Goal: Find specific page/section: Find specific page/section

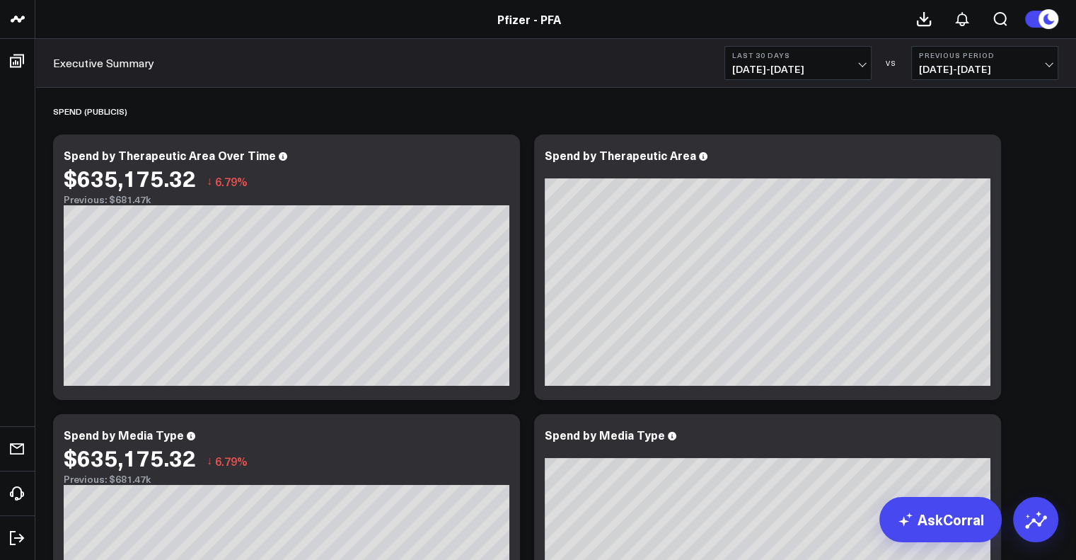
click at [100, 64] on link "Executive Summary" at bounding box center [103, 63] width 101 height 16
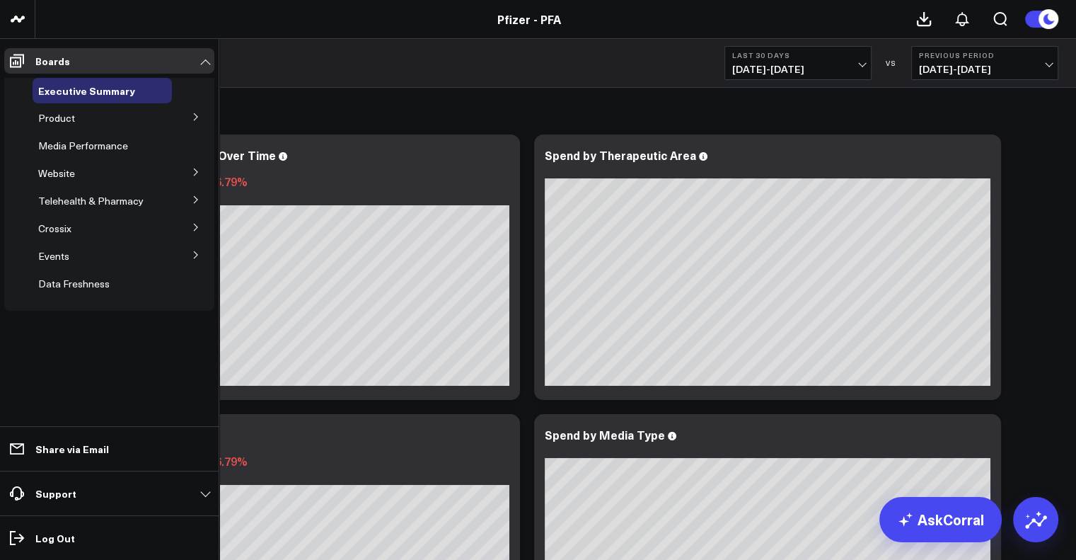
click at [142, 122] on div "Product" at bounding box center [102, 117] width 139 height 25
click at [195, 115] on icon at bounding box center [196, 116] width 8 height 8
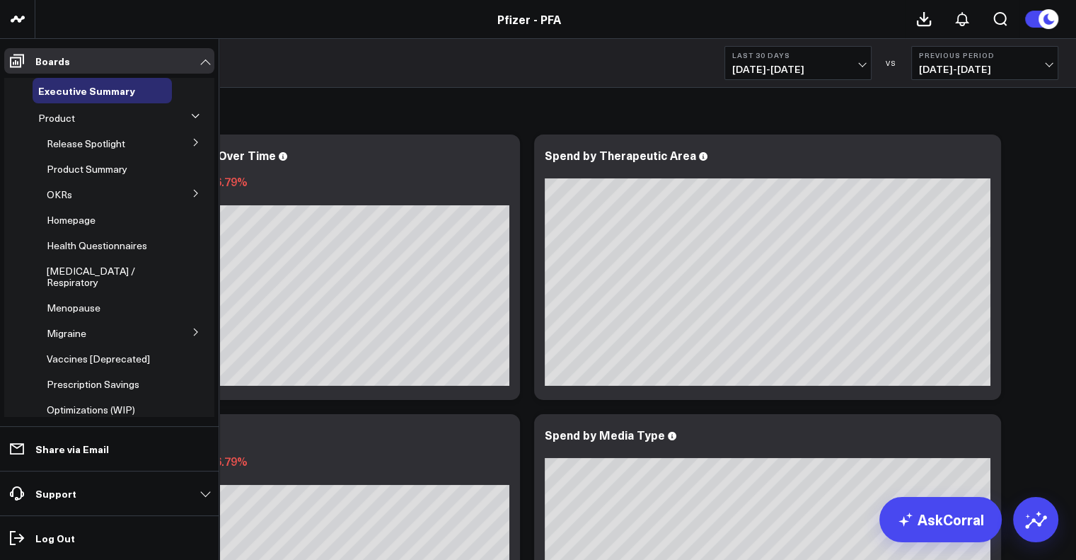
click at [192, 138] on icon at bounding box center [196, 142] width 8 height 8
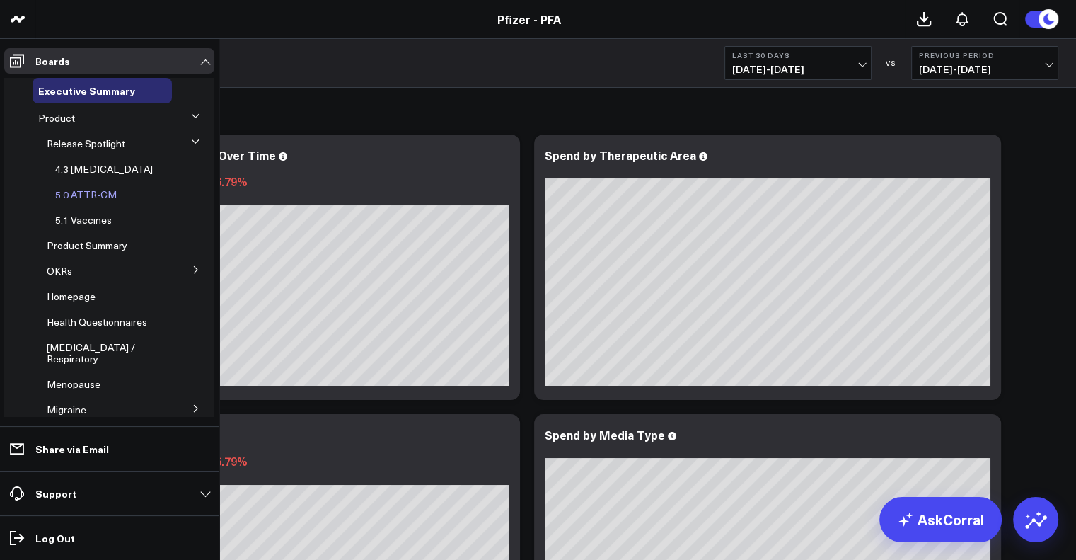
click at [93, 195] on span "5.0 ATTR-CM" at bounding box center [86, 193] width 62 height 13
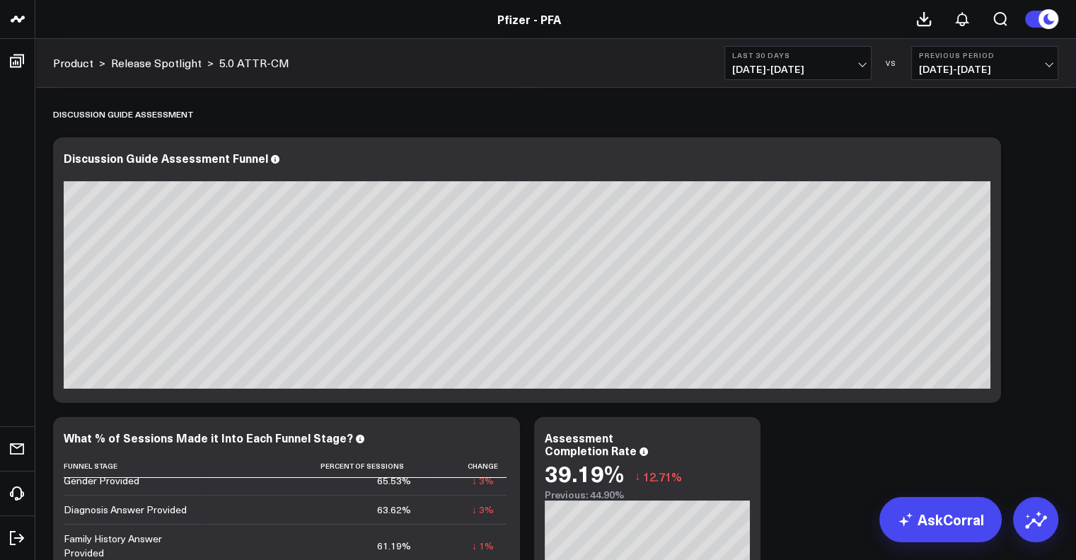
scroll to position [5420, 0]
